Goal: Information Seeking & Learning: Understand process/instructions

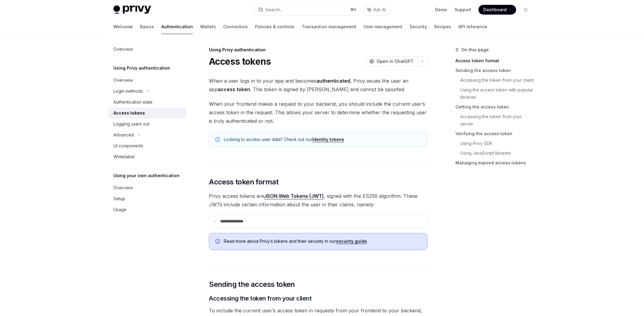
type textarea "*"
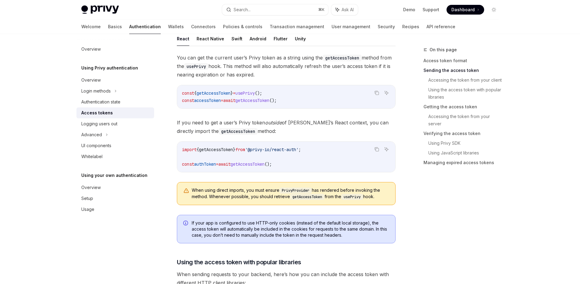
scroll to position [339, 0]
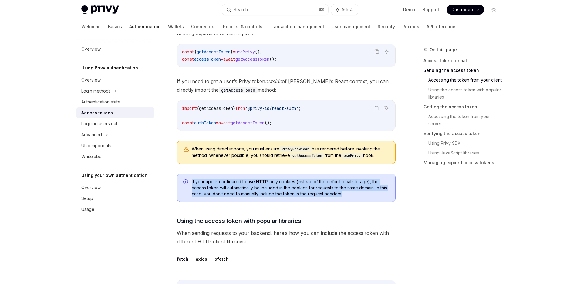
drag, startPoint x: 349, startPoint y: 192, endPoint x: 190, endPoint y: 183, distance: 159.2
click at [190, 183] on div "If your app is configured to use HTTP-only cookies (instead of the default loca…" at bounding box center [286, 188] width 219 height 29
click at [295, 187] on span "If your app is configured to use HTTP-only cookies (instead of the default loca…" at bounding box center [290, 188] width 197 height 18
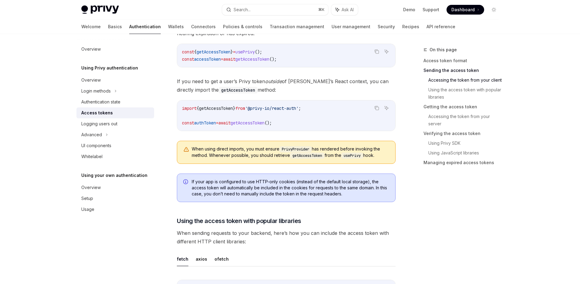
click at [340, 188] on span "If your app is configured to use HTTP-only cookies (instead of the default loca…" at bounding box center [290, 188] width 197 height 18
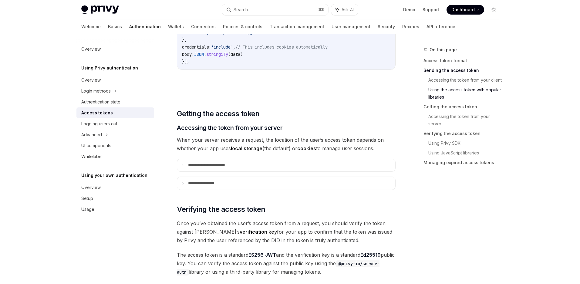
scroll to position [743, 0]
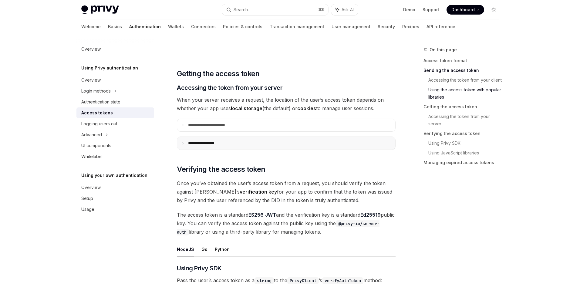
click at [228, 141] on summary "**********" at bounding box center [286, 143] width 218 height 13
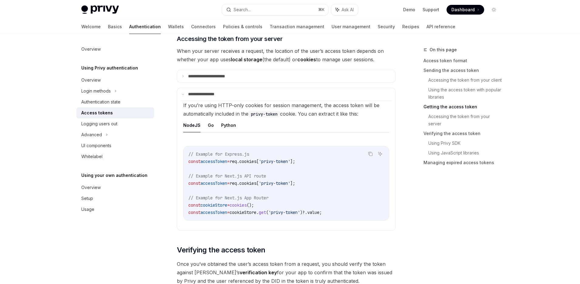
scroll to position [739, 0]
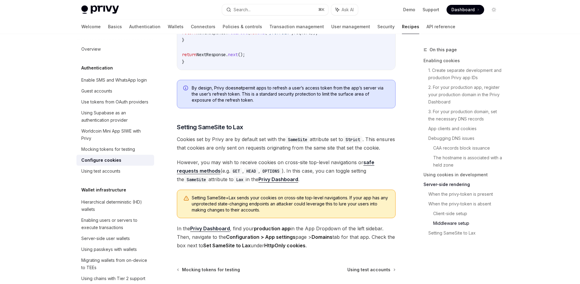
scroll to position [2039, 0]
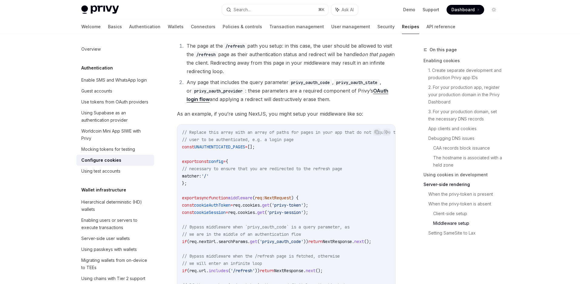
scroll to position [1724, 0]
